Goal: Find contact information: Find contact information

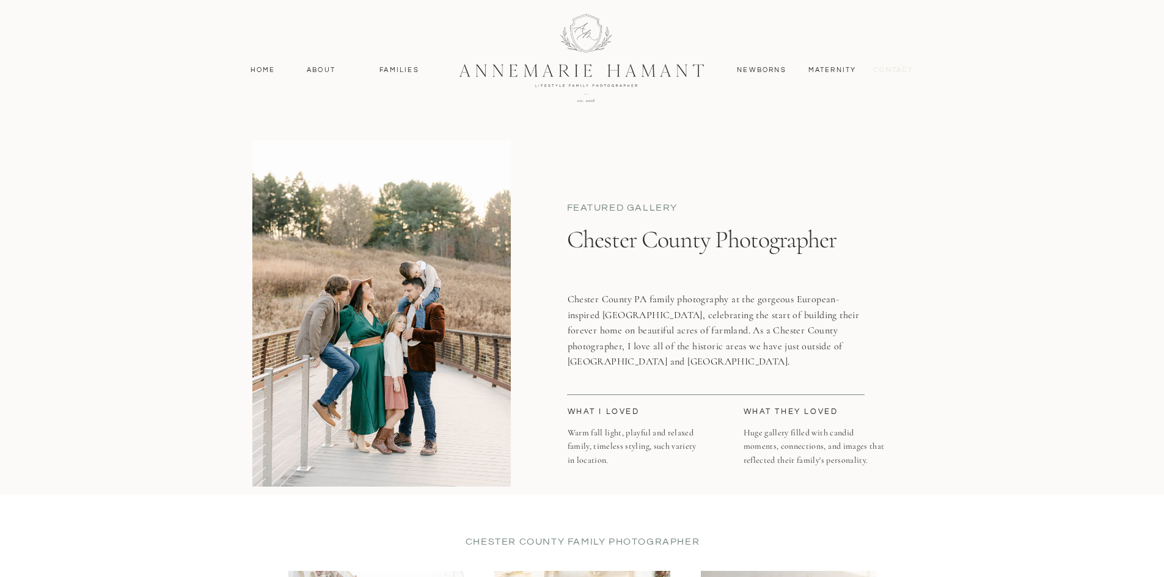
click at [887, 66] on nav "contact" at bounding box center [893, 70] width 53 height 11
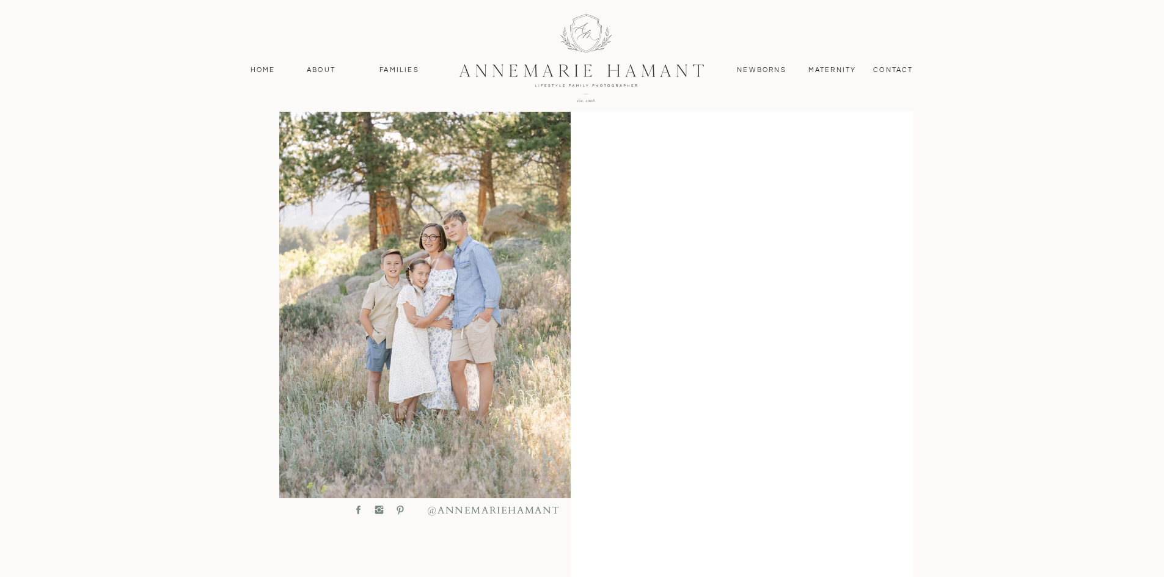
scroll to position [511, 0]
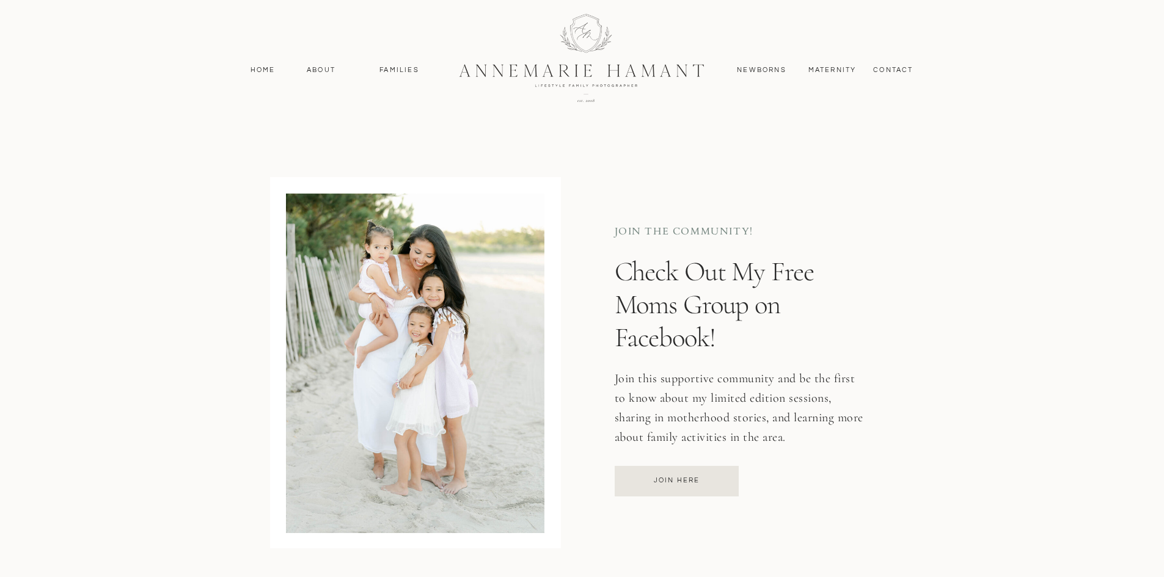
scroll to position [672, 0]
